Goal: Task Accomplishment & Management: Complete application form

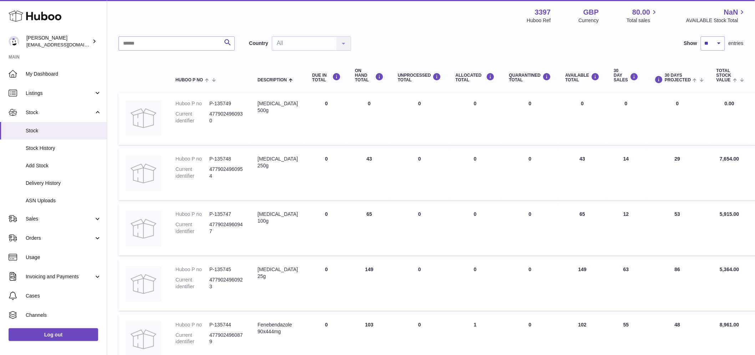
scroll to position [49, 0]
click at [43, 168] on span "Add Stock" at bounding box center [64, 165] width 76 height 7
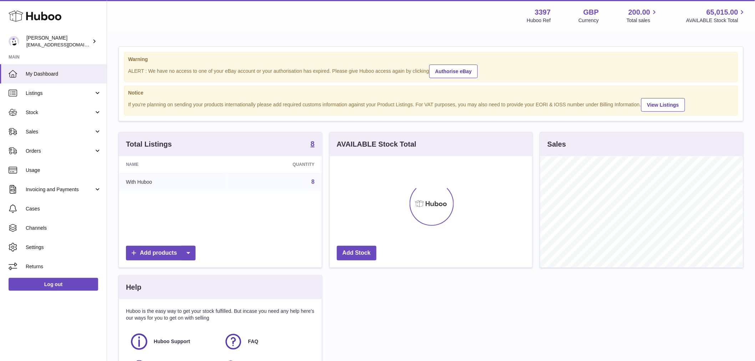
click at [479, 222] on div "AVAILABLE Stock Total Add Stock" at bounding box center [431, 203] width 211 height 143
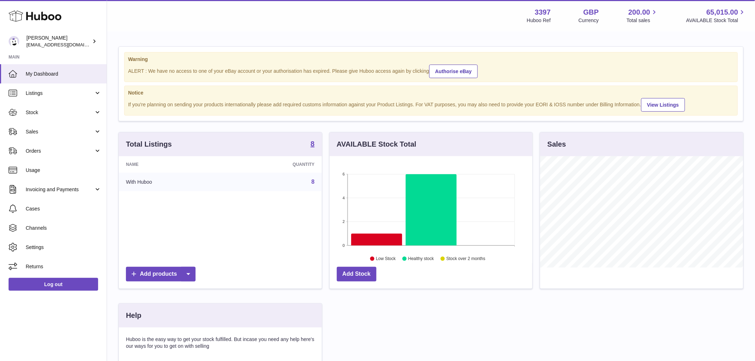
scroll to position [111, 205]
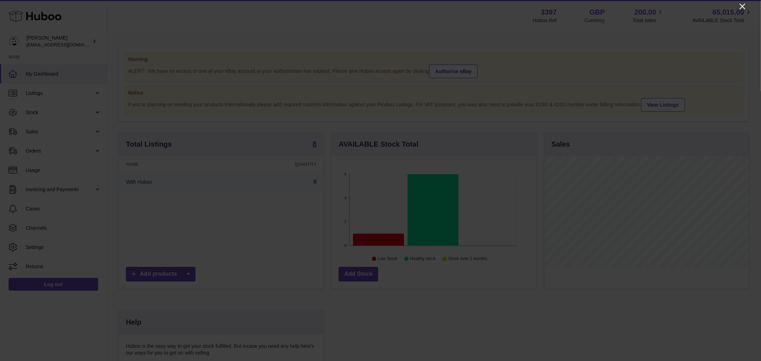
click at [746, 6] on icon "Close" at bounding box center [742, 6] width 9 height 9
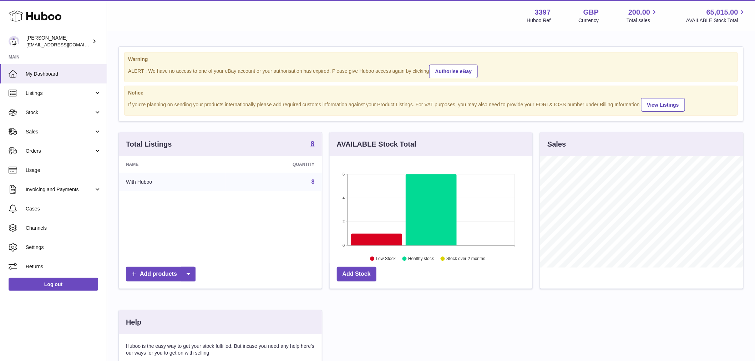
scroll to position [356687, 356595]
click at [62, 114] on span "Stock" at bounding box center [60, 112] width 68 height 7
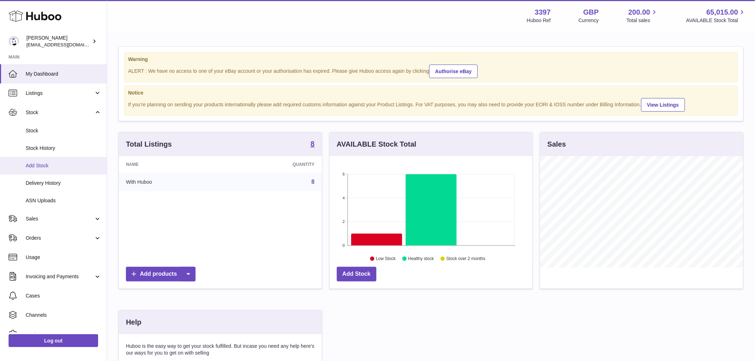
click at [45, 168] on span "Add Stock" at bounding box center [64, 165] width 76 height 7
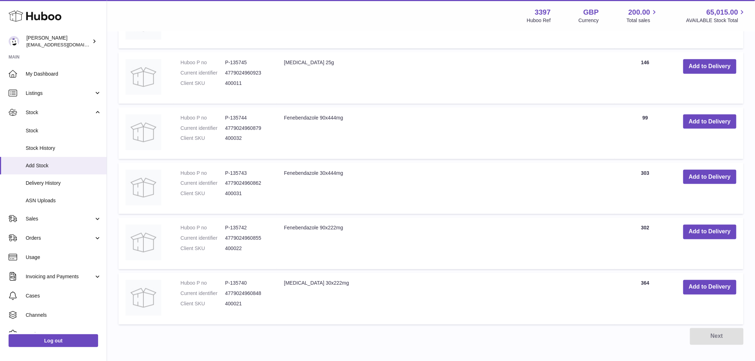
scroll to position [357, 0]
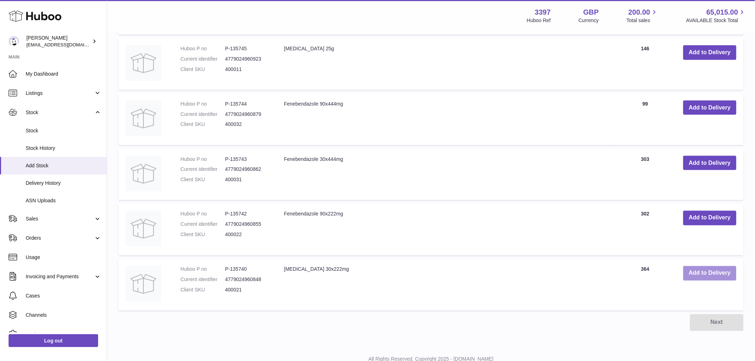
click at [715, 279] on button "Add to Delivery" at bounding box center [709, 273] width 53 height 15
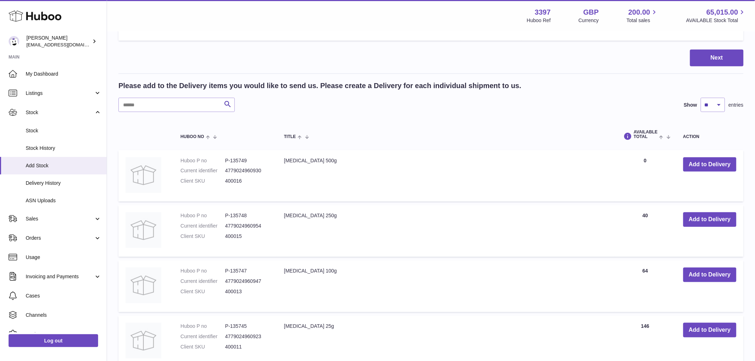
scroll to position [0, 0]
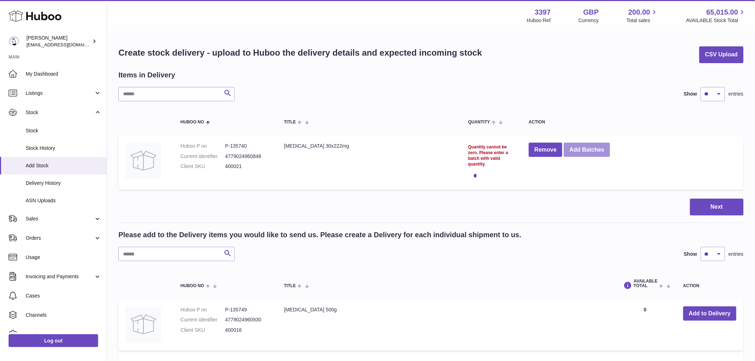
click at [572, 153] on button "Add Batches" at bounding box center [587, 150] width 46 height 15
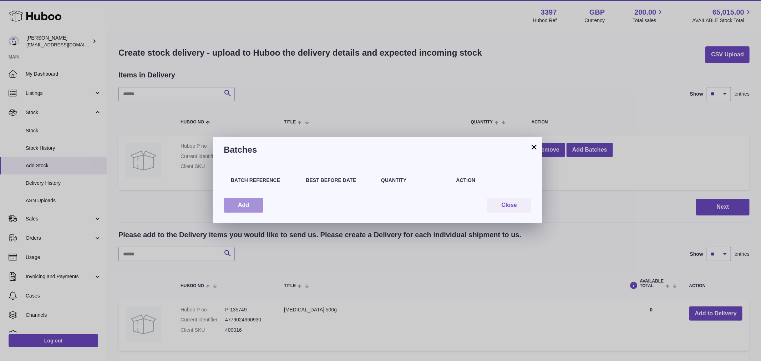
click at [234, 201] on button "Add" at bounding box center [244, 205] width 40 height 15
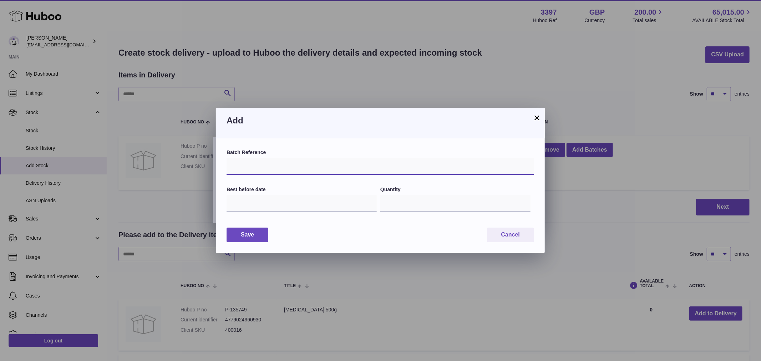
click at [304, 159] on input "text" at bounding box center [381, 166] width 308 height 17
type input "********"
click at [407, 208] on input "*" at bounding box center [455, 203] width 150 height 17
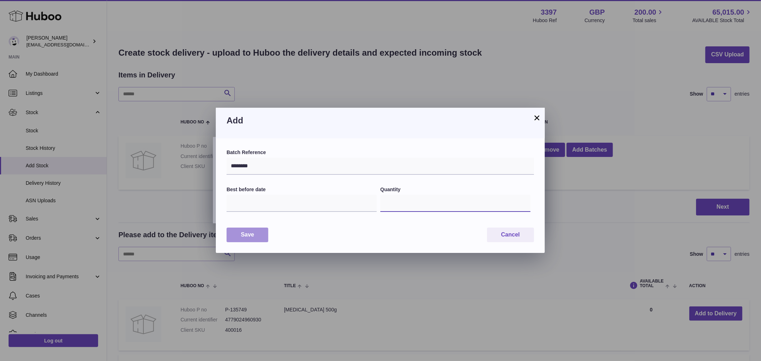
type input "***"
click at [242, 235] on button "Save" at bounding box center [248, 235] width 42 height 15
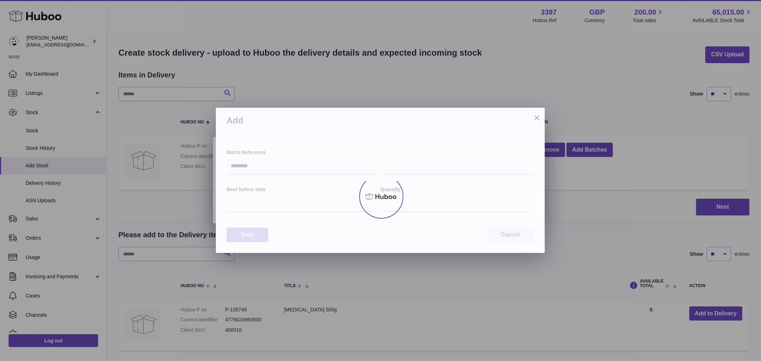
type input "***"
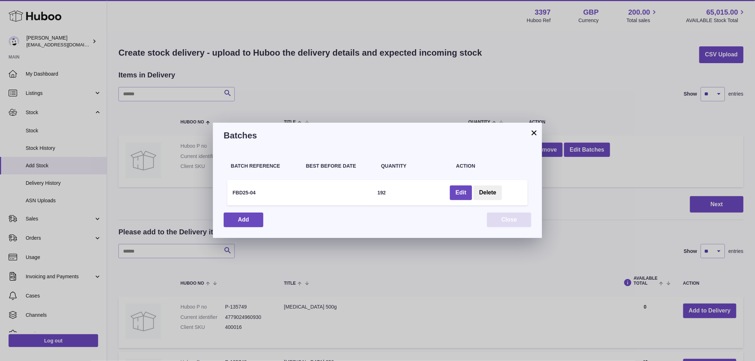
click at [506, 220] on button "Close" at bounding box center [509, 220] width 44 height 15
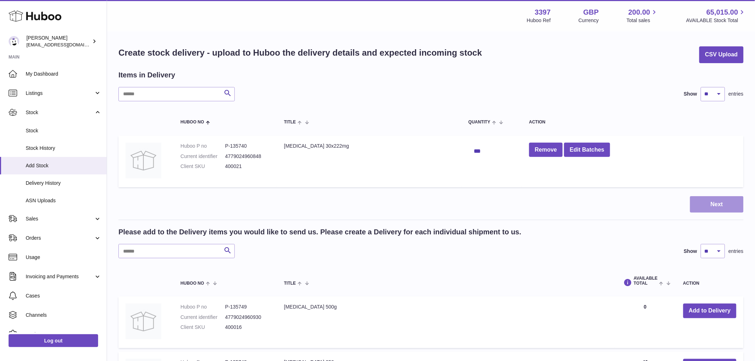
click at [698, 201] on button "Next" at bounding box center [717, 204] width 54 height 17
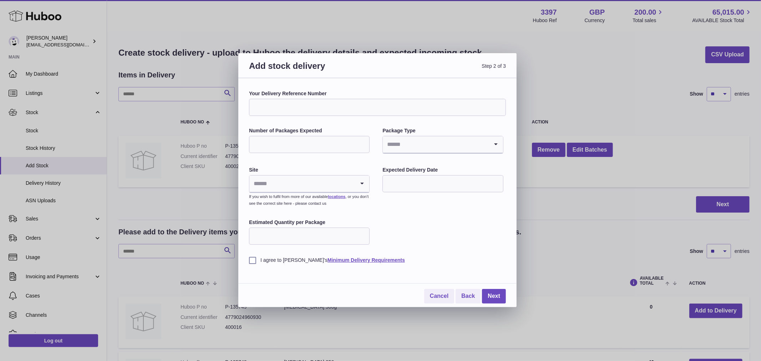
click at [340, 109] on input "Your Delivery Reference Number" at bounding box center [377, 107] width 257 height 17
type input "**********"
click at [314, 143] on input "Number of Packages Expected" at bounding box center [309, 144] width 121 height 17
type input "*"
click at [401, 144] on input "Search for option" at bounding box center [436, 144] width 106 height 16
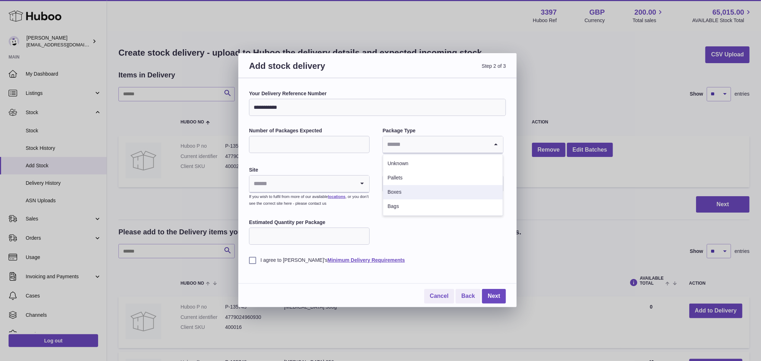
click at [401, 191] on li "Boxes" at bounding box center [442, 192] width 119 height 14
click at [286, 177] on input "Search for option" at bounding box center [302, 184] width 106 height 16
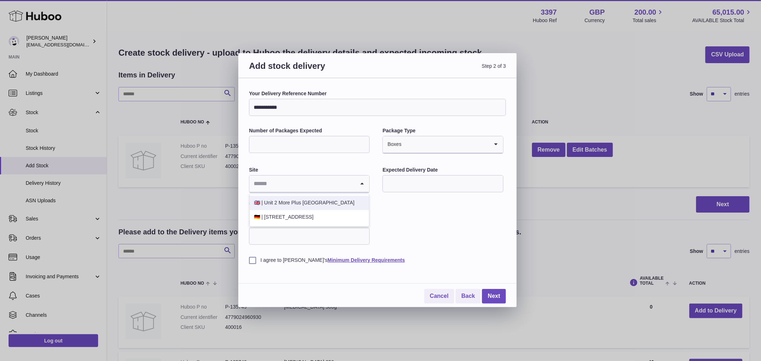
click at [313, 204] on li "🇬🇧 | Unit 2 More Plus Central Park" at bounding box center [309, 203] width 119 height 14
click at [452, 187] on input "text" at bounding box center [442, 183] width 121 height 17
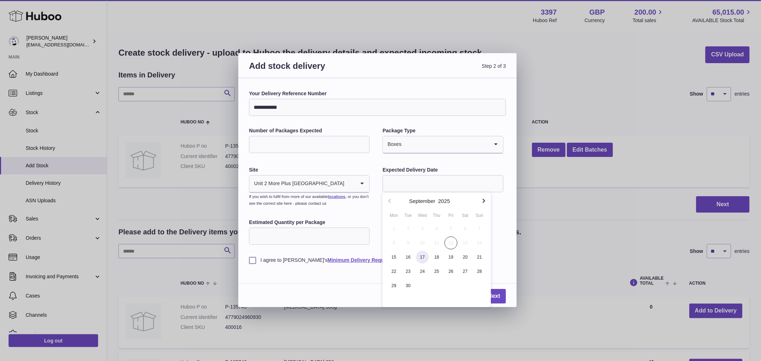
click at [427, 258] on span "17" at bounding box center [422, 257] width 13 height 13
type input "**********"
click at [277, 241] on input "Estimated Quantity per Package" at bounding box center [309, 236] width 121 height 17
type input "***"
drag, startPoint x: 243, startPoint y: 263, endPoint x: 247, endPoint y: 263, distance: 4.0
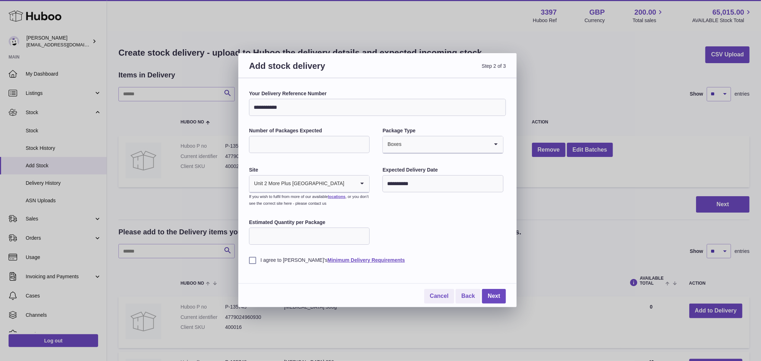
click at [245, 263] on div "**********" at bounding box center [377, 192] width 278 height 229
click at [250, 262] on label "I agree to Huboo's Minimum Delivery Requirements" at bounding box center [377, 260] width 257 height 7
click at [496, 295] on link "Next" at bounding box center [494, 296] width 24 height 15
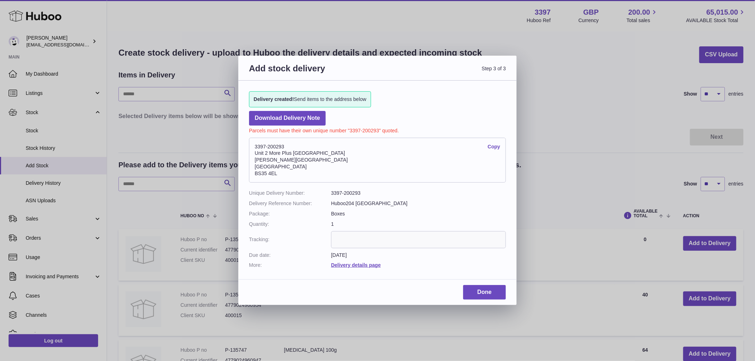
click at [272, 143] on address "3397-200293 Copy Unit 2 More Plus Central Park Hudson Ave Severn Beach BS35 4EL" at bounding box center [377, 160] width 257 height 45
click at [273, 147] on address "3397-200293 Copy Unit 2 More Plus Central Park Hudson Ave Severn Beach BS35 4EL" at bounding box center [377, 160] width 257 height 45
copy address "3397-200293"
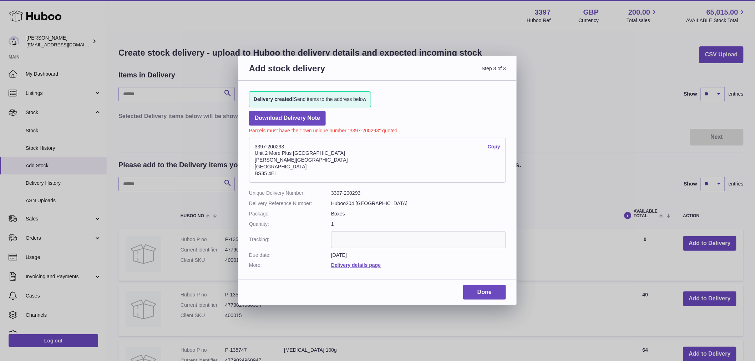
click at [379, 209] on dl "Unique Delivery Number: 3397-200293 Delivery Reference Number: Huboo204 UK Pack…" at bounding box center [377, 229] width 257 height 79
click at [278, 148] on address "3397-200293 Copy Unit 2 More Plus Central Park Hudson Ave Severn Beach BS35 4EL" at bounding box center [377, 160] width 257 height 45
copy address "3397-200293"
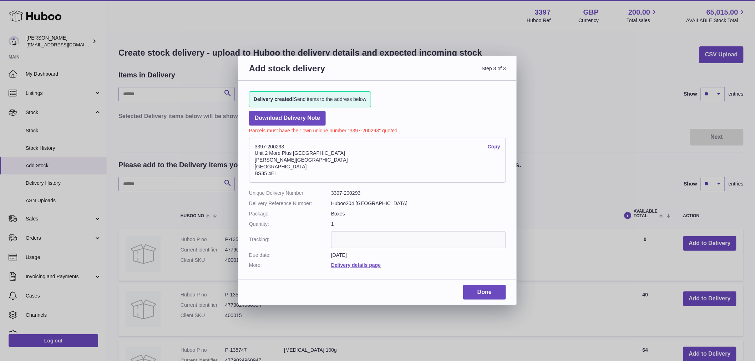
click at [380, 239] on input "text" at bounding box center [418, 239] width 175 height 17
paste input "*********"
type input "*********"
click at [491, 298] on link "Done" at bounding box center [484, 292] width 43 height 15
